Goal: Find specific page/section: Find specific page/section

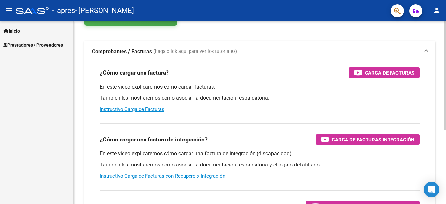
scroll to position [124, 0]
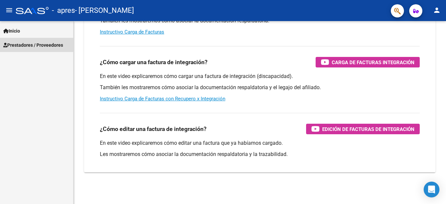
click at [32, 45] on span "Prestadores / Proveedores" at bounding box center [33, 44] width 60 height 7
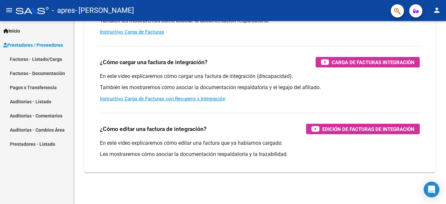
click at [35, 59] on link "Facturas - Listado/Carga" at bounding box center [36, 59] width 73 height 14
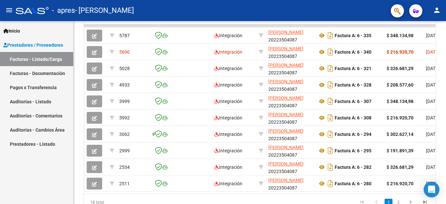
scroll to position [124, 0]
